Goal: Task Accomplishment & Management: Use online tool/utility

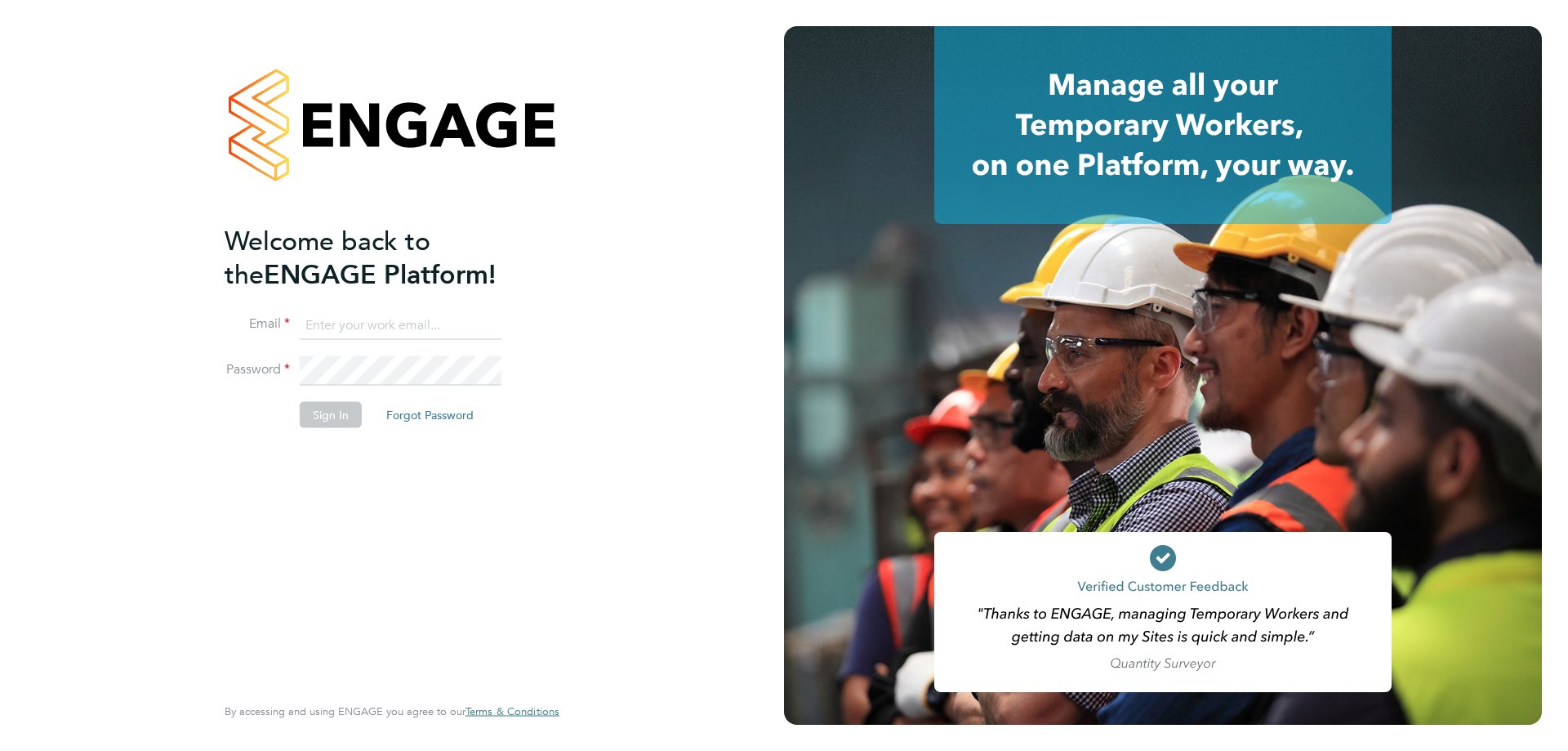
type input "[PERSON_NAME][EMAIL_ADDRESS][PERSON_NAME][DOMAIN_NAME]"
click at [342, 406] on button "Sign In" at bounding box center [331, 414] width 62 height 26
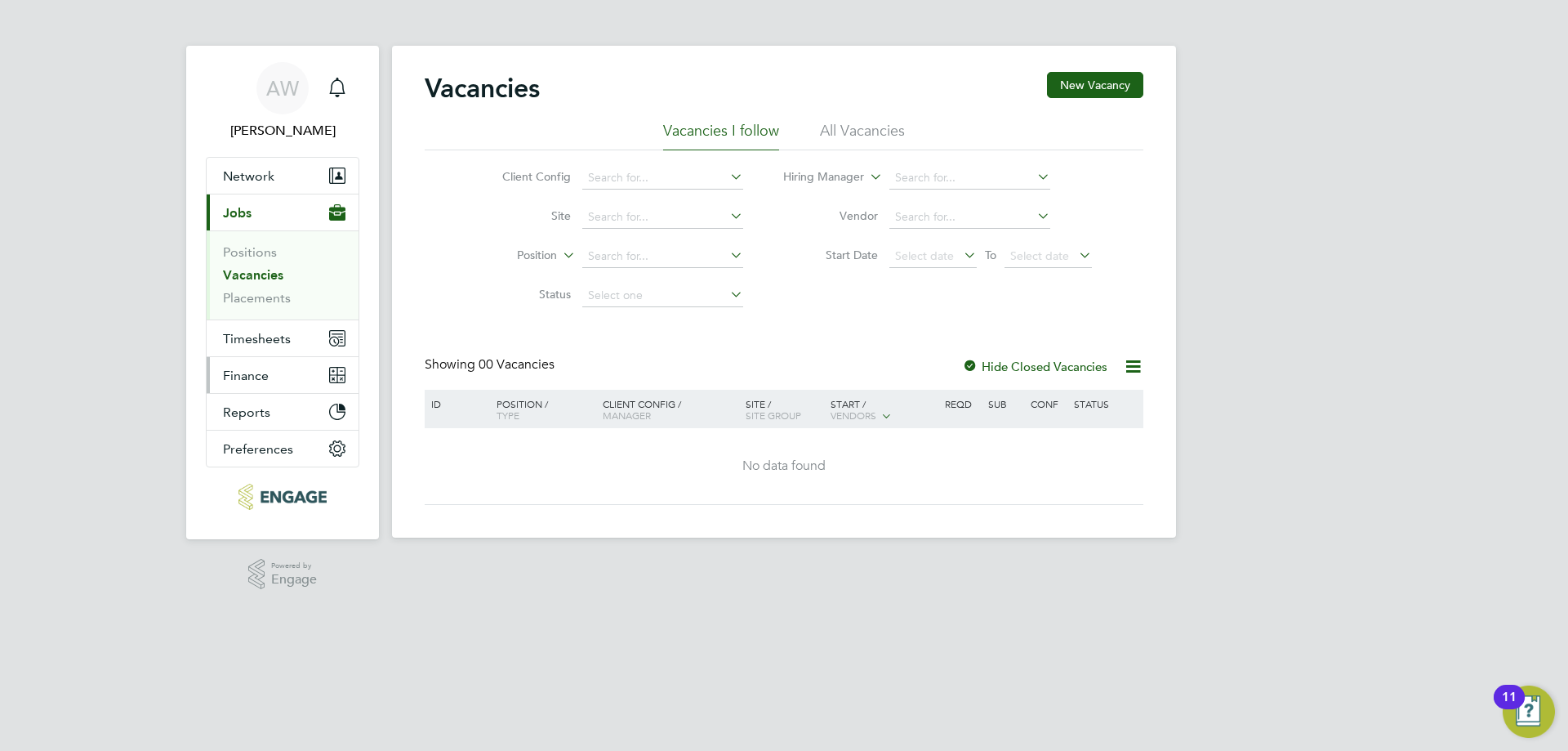
click at [298, 363] on button "Finance" at bounding box center [283, 375] width 152 height 36
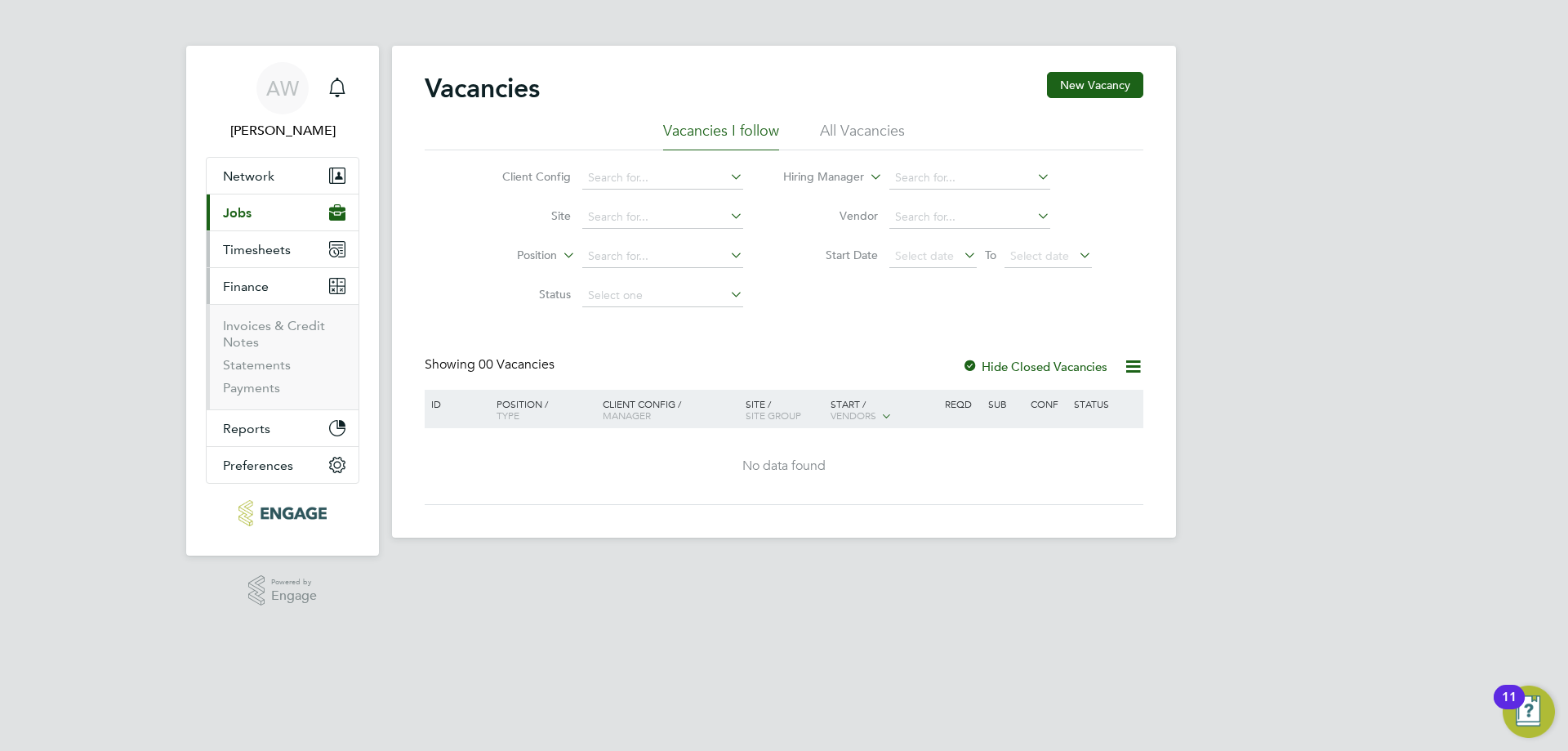
click at [282, 260] on button "Timesheets" at bounding box center [283, 249] width 152 height 36
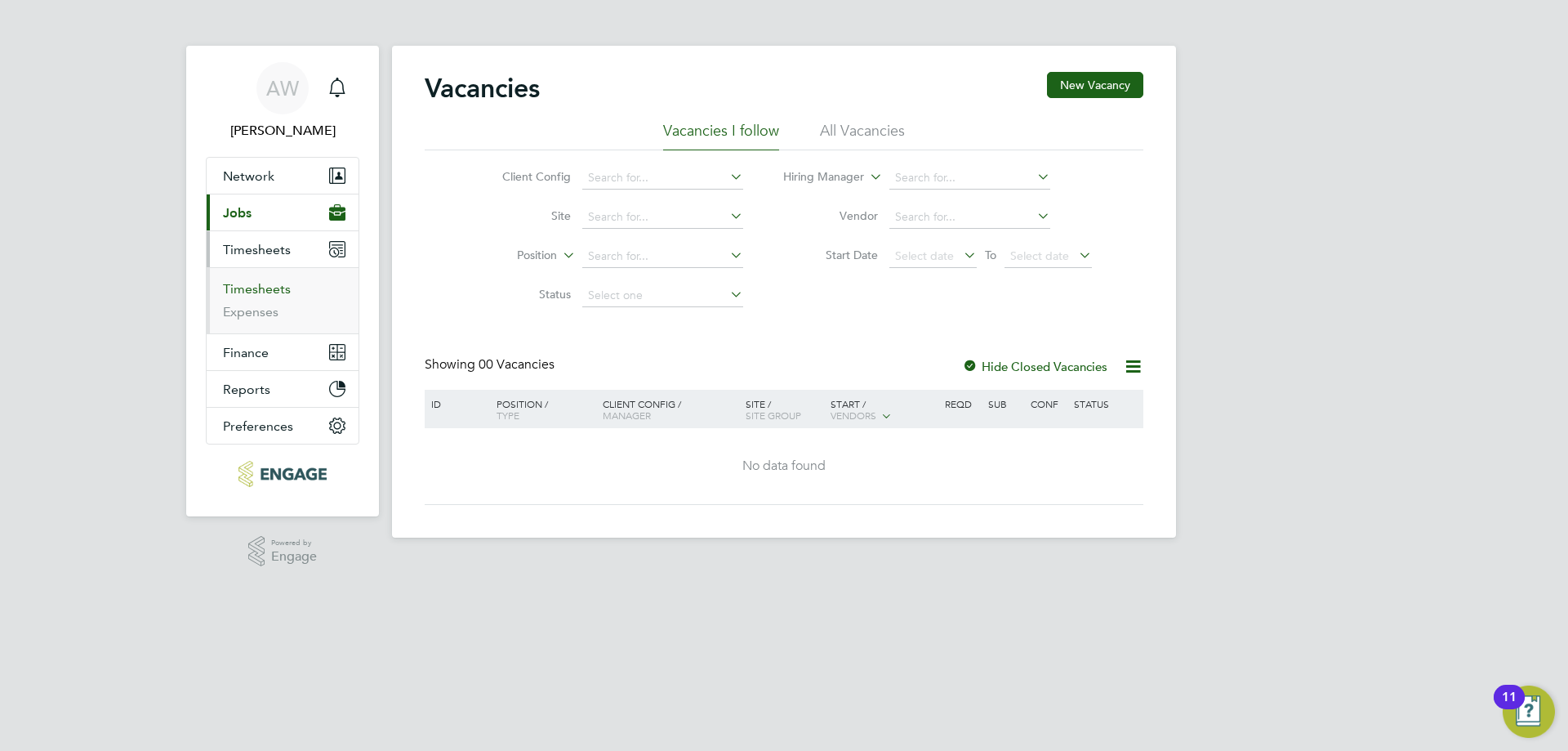
click at [274, 283] on link "Timesheets" at bounding box center [257, 288] width 67 height 15
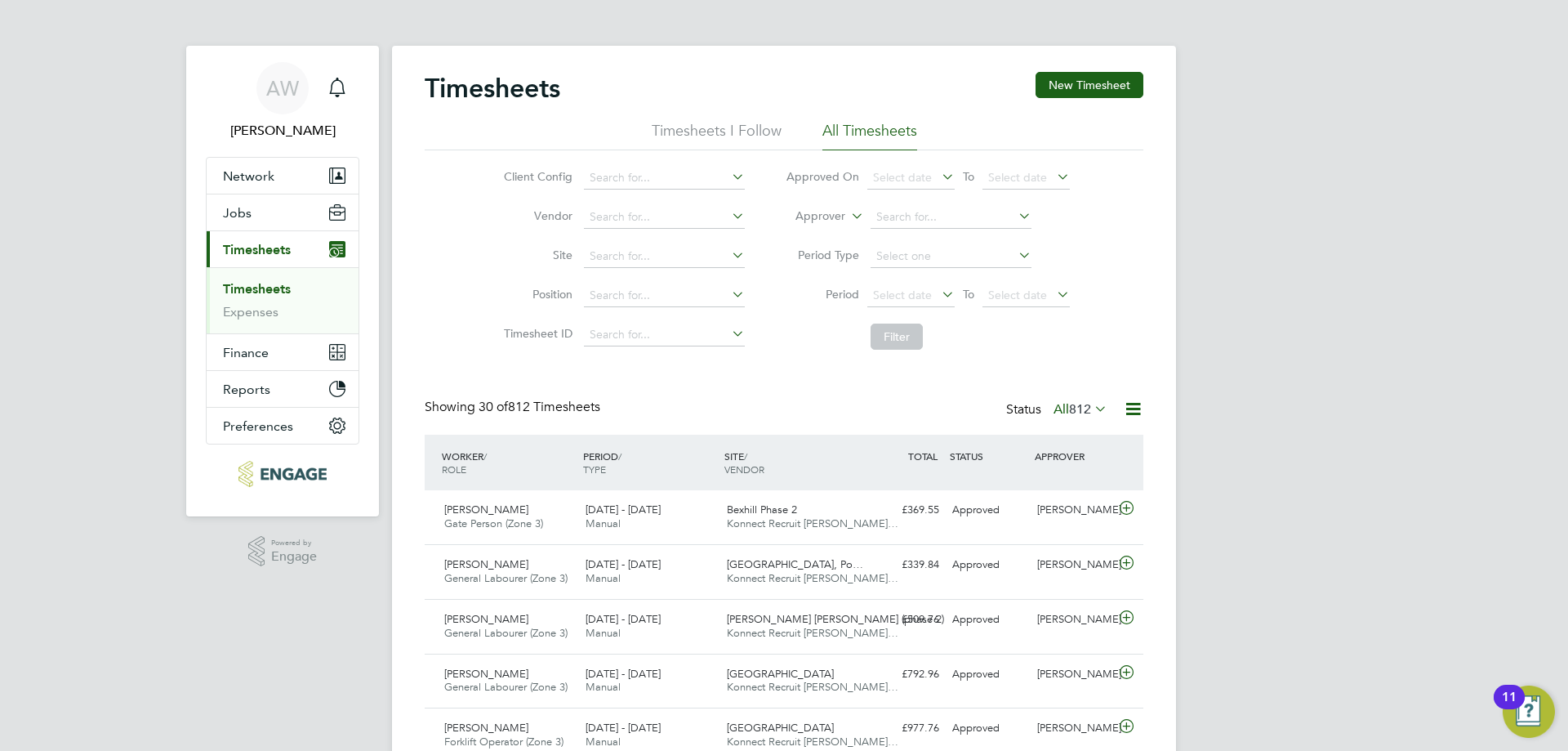
click at [1140, 415] on icon at bounding box center [1133, 408] width 20 height 20
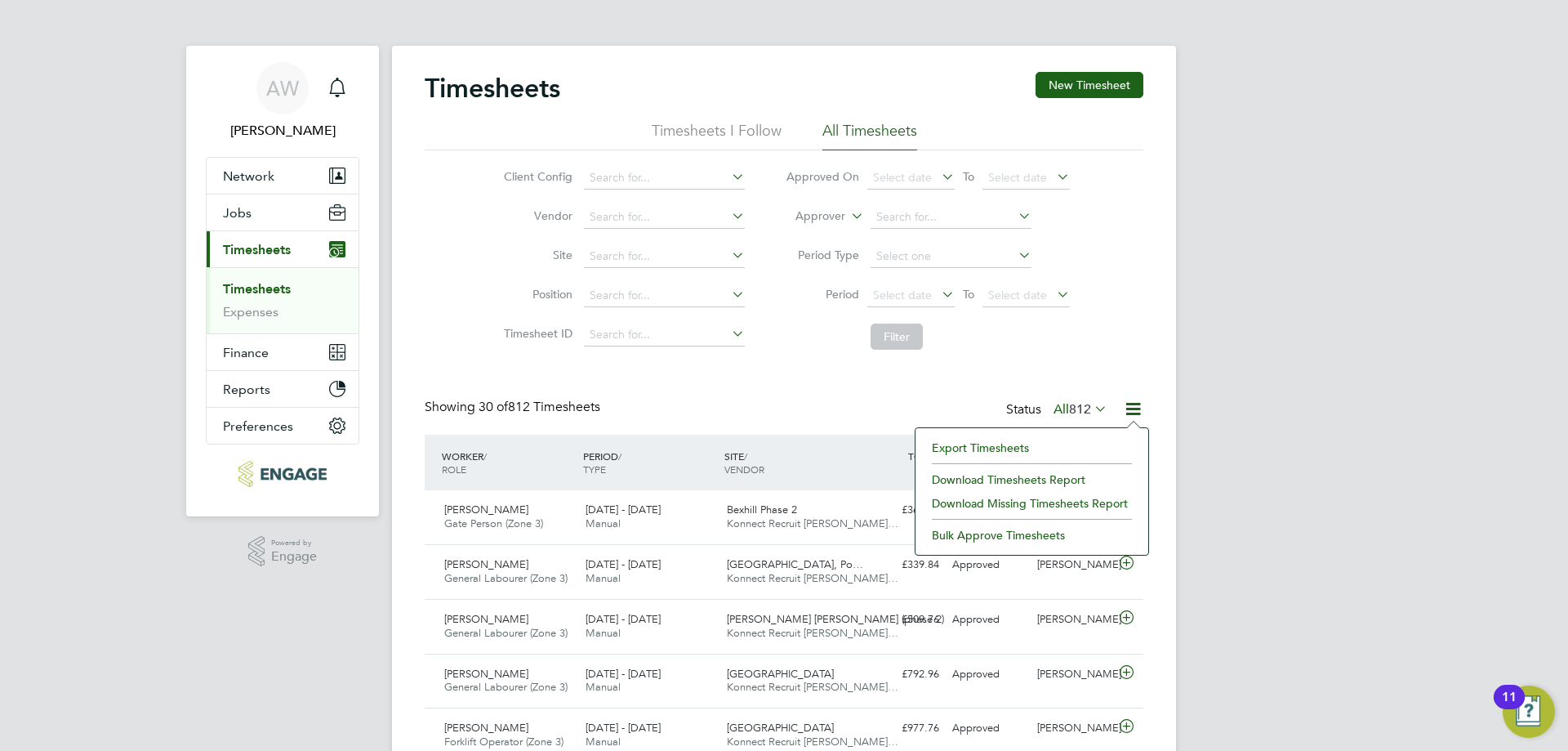
click at [1034, 477] on li "Download Timesheets Report" at bounding box center [1031, 478] width 216 height 23
